Goal: Find specific page/section: Find specific page/section

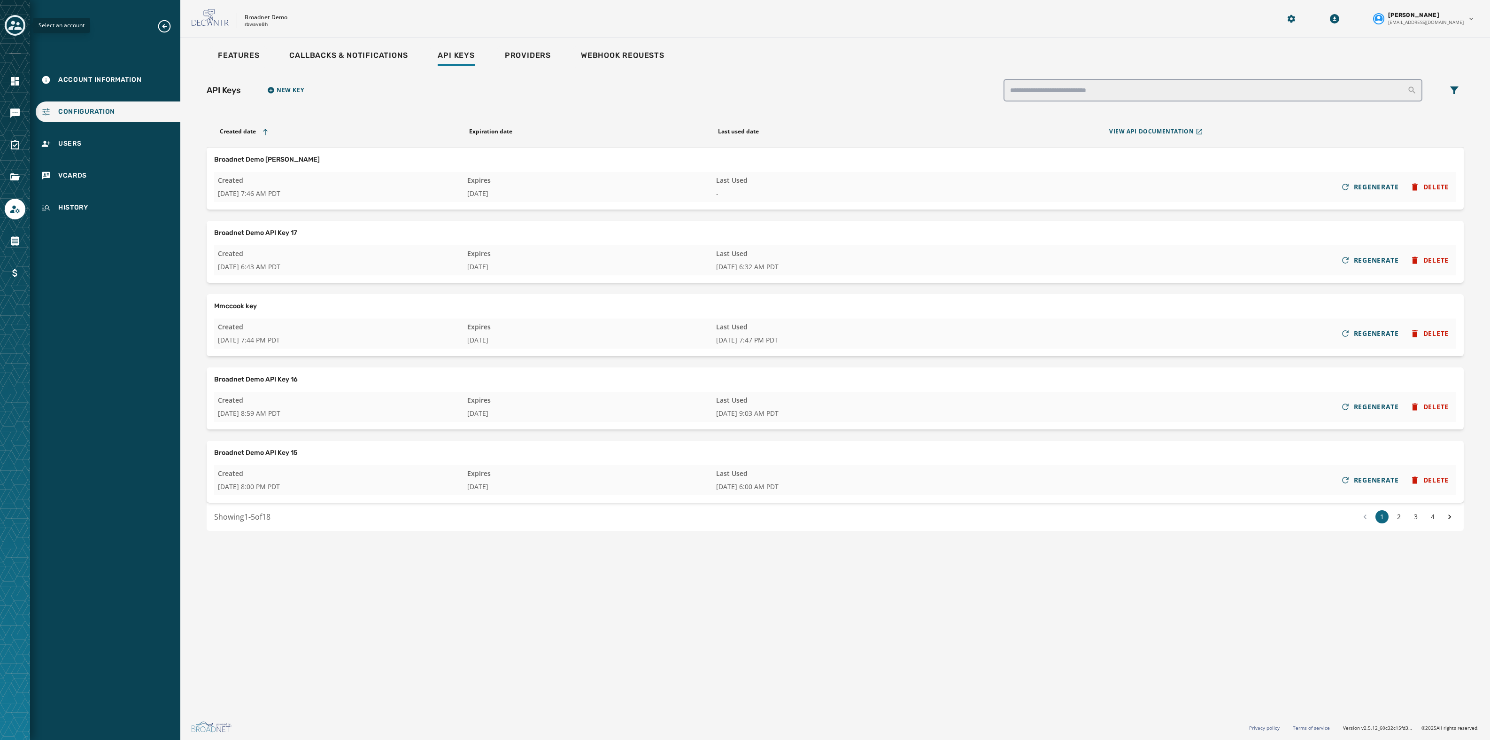
click at [13, 26] on icon "Toggle account select drawer" at bounding box center [14, 25] width 13 height 13
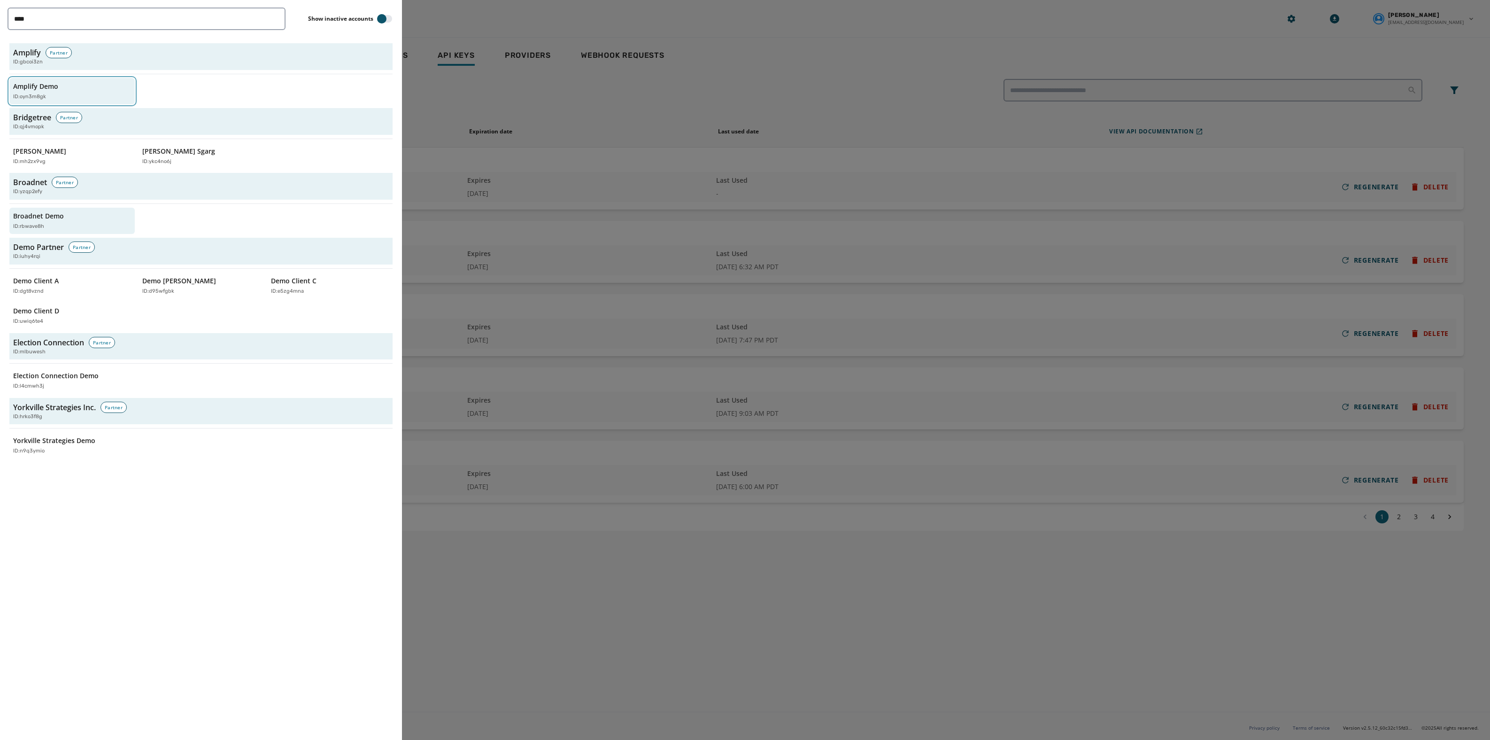
click at [44, 85] on p "Amplify Demo" at bounding box center [35, 86] width 45 height 9
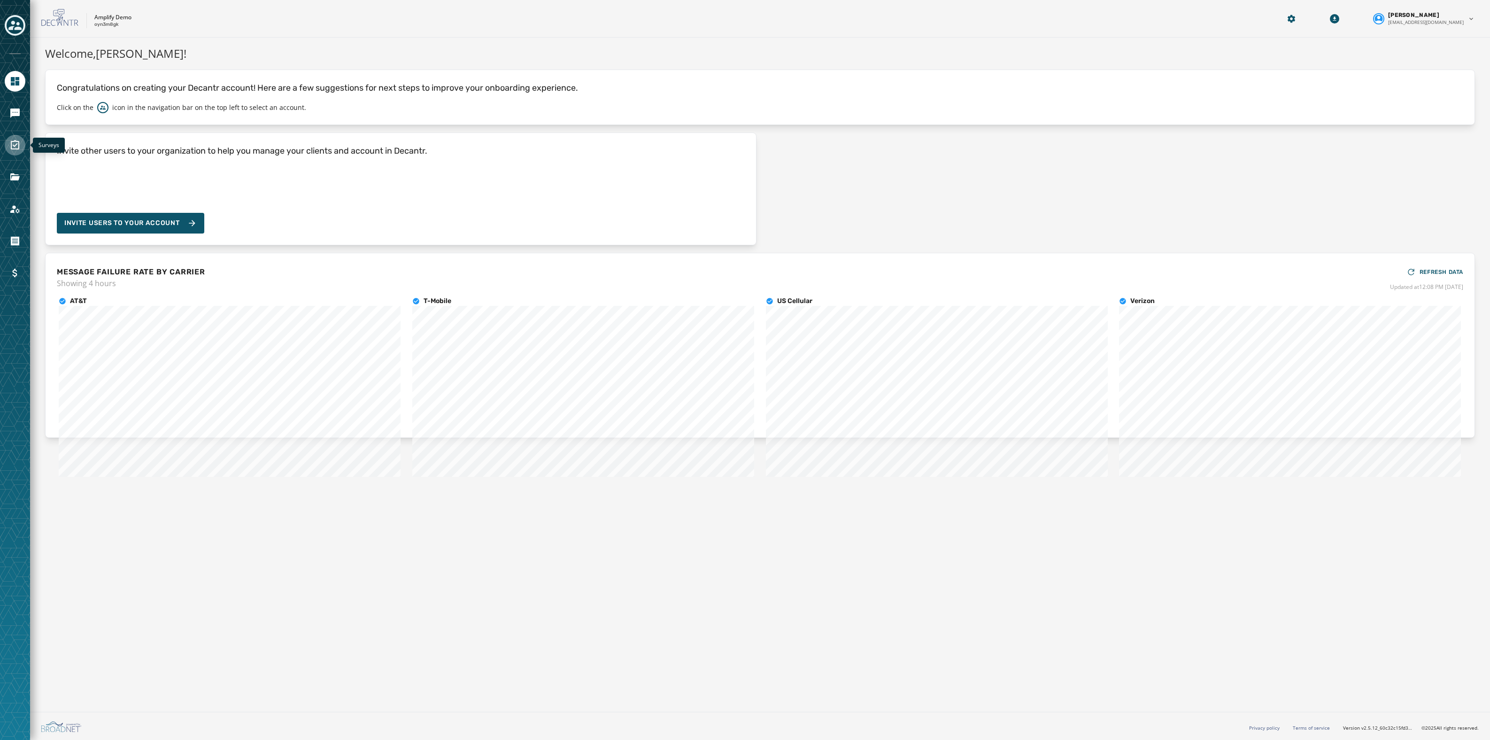
click at [16, 149] on icon "Navigate to Surveys" at bounding box center [15, 144] width 8 height 9
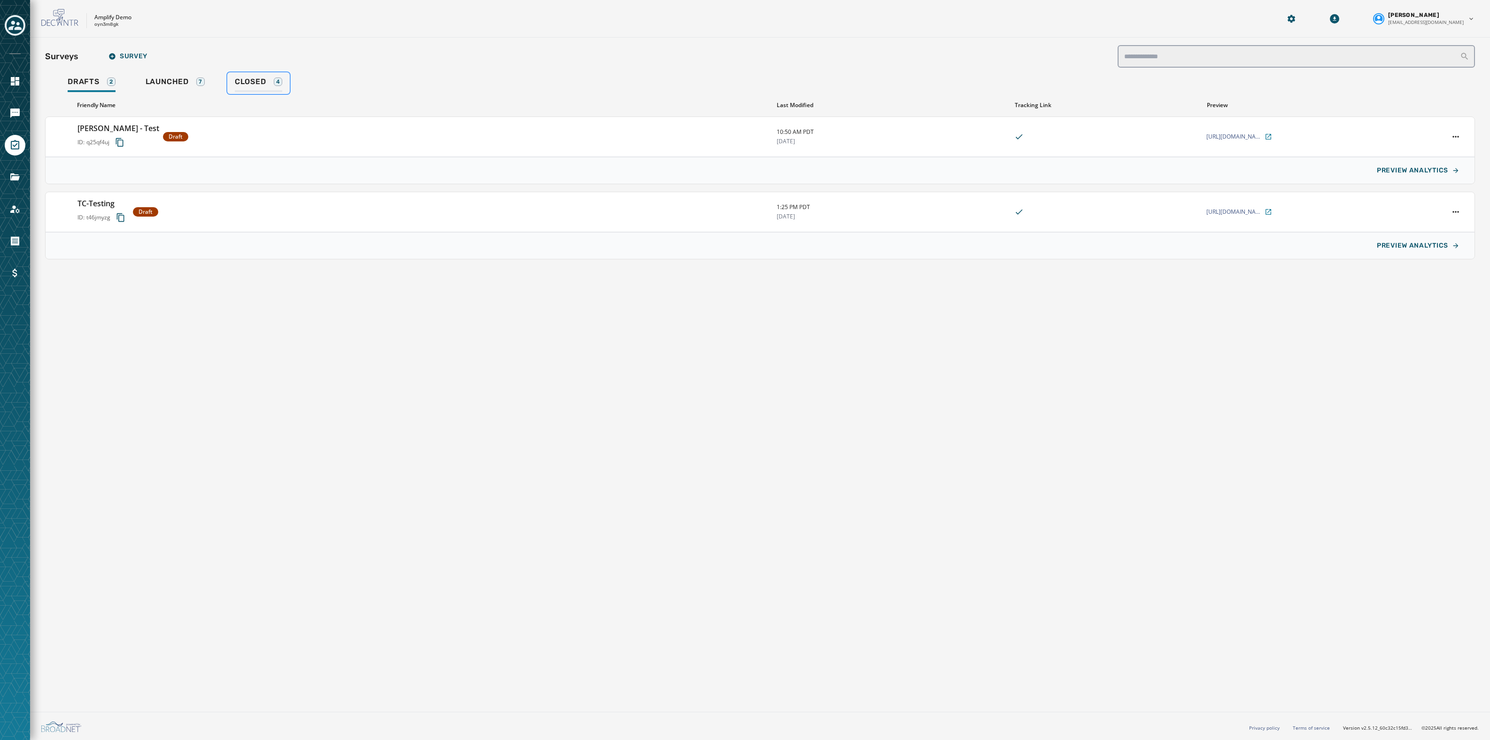
click at [233, 78] on link "Closed 4" at bounding box center [258, 83] width 63 height 22
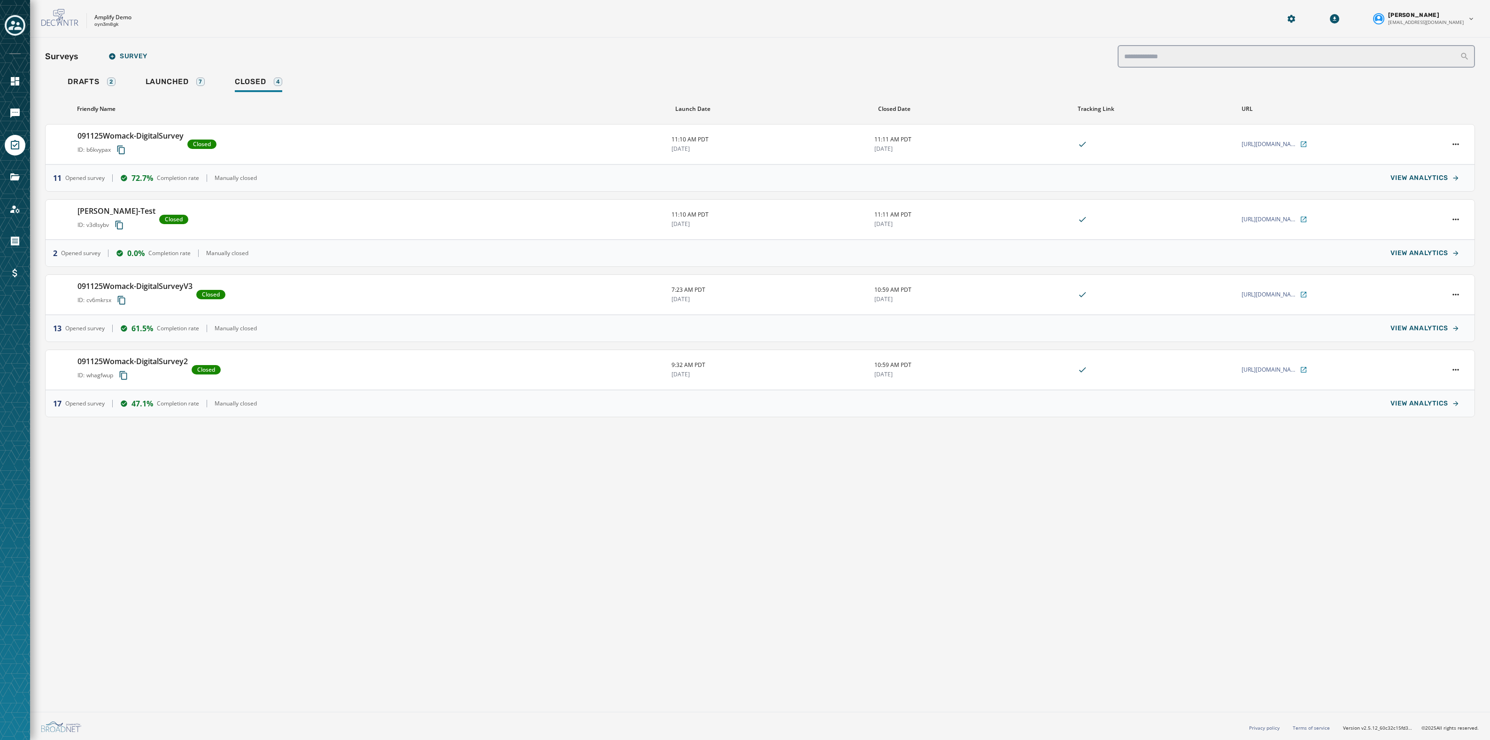
click at [331, 481] on div "Surveys Survey Drafts 2 Launched 7 Closed 4 Friendly Name Launch Date Closed Da…" at bounding box center [760, 373] width 1460 height 670
click at [247, 527] on div "Surveys Survey Drafts 2 Launched 7 Closed 4 Friendly Name Launch Date Closed Da…" at bounding box center [760, 373] width 1460 height 670
